Goal: Task Accomplishment & Management: Complete application form

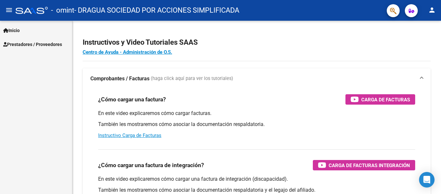
click at [42, 46] on span "Prestadores / Proveedores" at bounding box center [32, 44] width 59 height 7
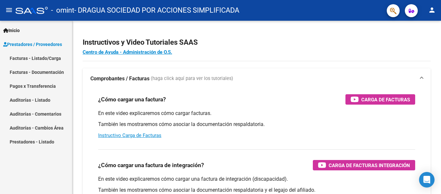
click at [43, 72] on link "Facturas - Documentación" at bounding box center [36, 72] width 72 height 14
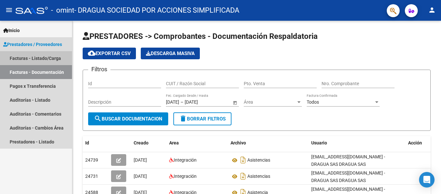
click at [50, 58] on link "Facturas - Listado/Carga" at bounding box center [36, 58] width 72 height 14
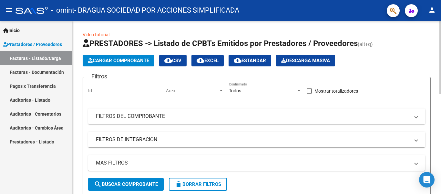
click at [131, 59] on span "Cargar Comprobante" at bounding box center [118, 61] width 61 height 6
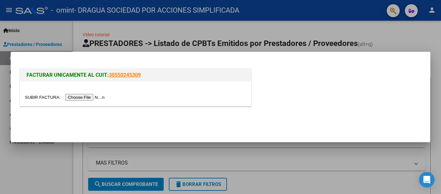
click at [95, 95] on input "file" at bounding box center [66, 97] width 82 height 7
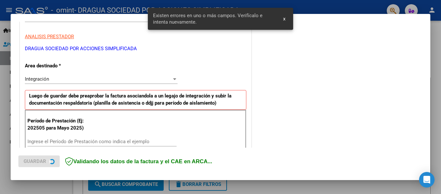
scroll to position [150, 0]
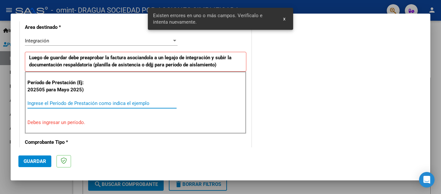
click at [63, 101] on input "Ingrese el Período de Prestación como indica el ejemplo" at bounding box center [101, 103] width 149 height 6
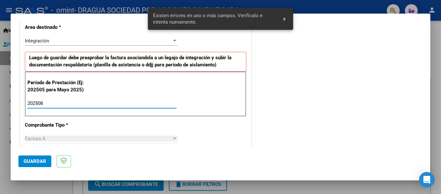
type input "202508"
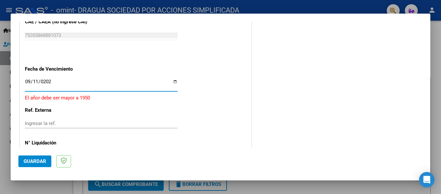
type input "[DATE]"
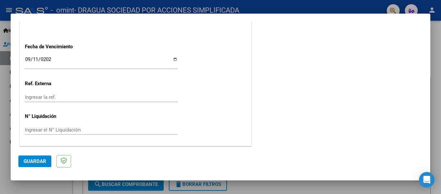
scroll to position [0, 0]
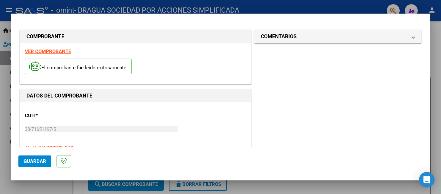
click at [29, 159] on span "Guardar" at bounding box center [35, 161] width 23 height 6
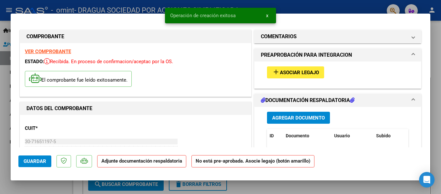
click at [299, 117] on span "Agregar Documento" at bounding box center [298, 118] width 53 height 6
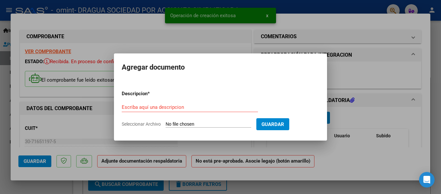
click at [198, 122] on input "Seleccionar Archivo" at bounding box center [209, 124] width 86 height 6
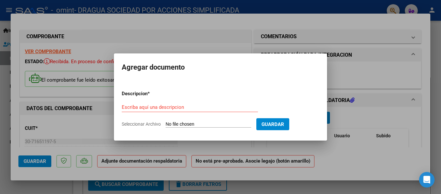
type input "C:\fakepath\ASISTENCIAS AGOSTO TEXIDO.pdf"
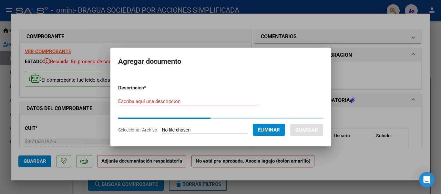
click at [156, 101] on input "Escriba aquí una descripcion" at bounding box center [189, 101] width 142 height 6
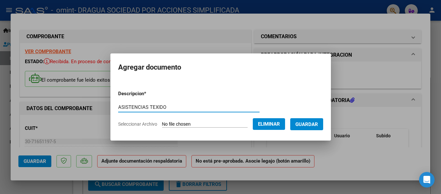
type input "ASISTENCIAS TEXIDO"
click at [318, 123] on span "Guardar" at bounding box center [307, 124] width 23 height 6
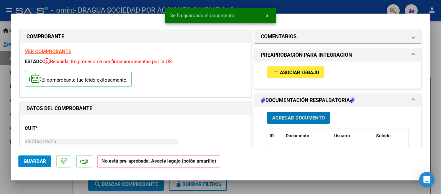
click at [39, 161] on span "Guardar" at bounding box center [35, 161] width 23 height 6
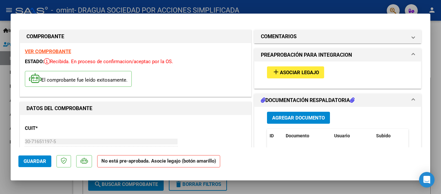
click at [439, 92] on div at bounding box center [220, 97] width 441 height 194
type input "$ 0,00"
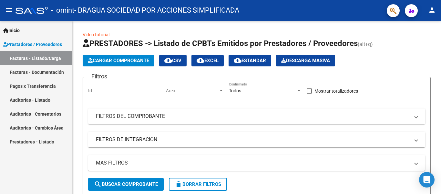
click at [47, 69] on link "Facturas - Documentación" at bounding box center [36, 72] width 72 height 14
